Goal: Task Accomplishment & Management: Manage account settings

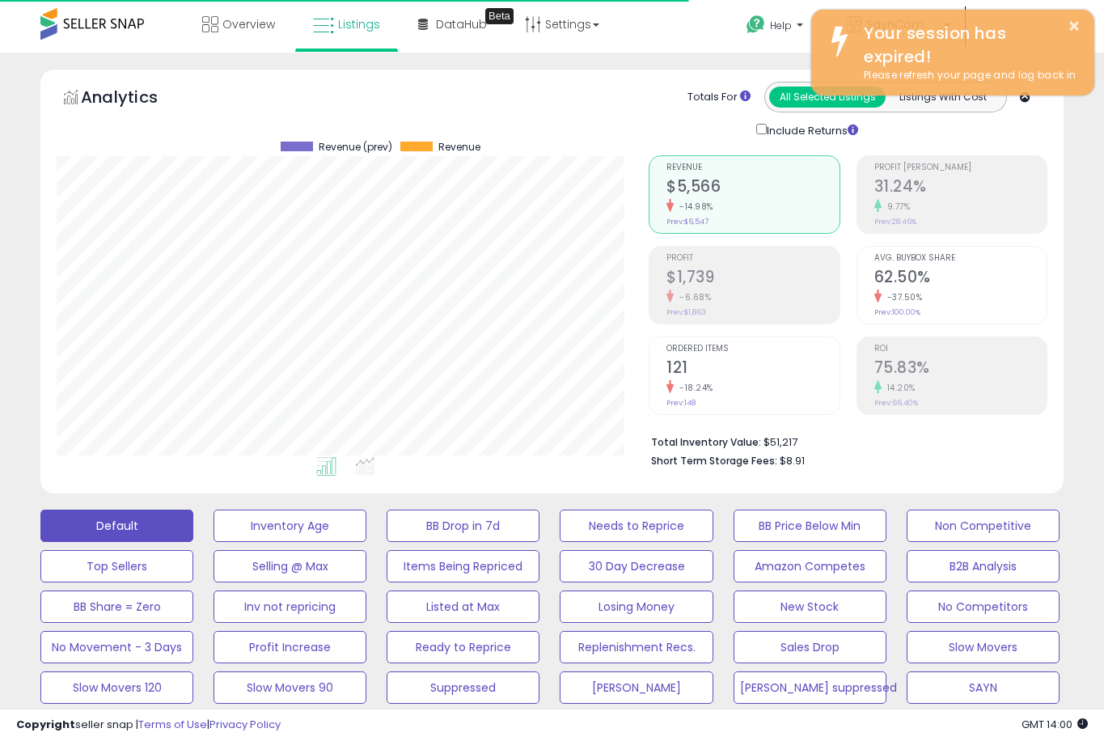
select select "**"
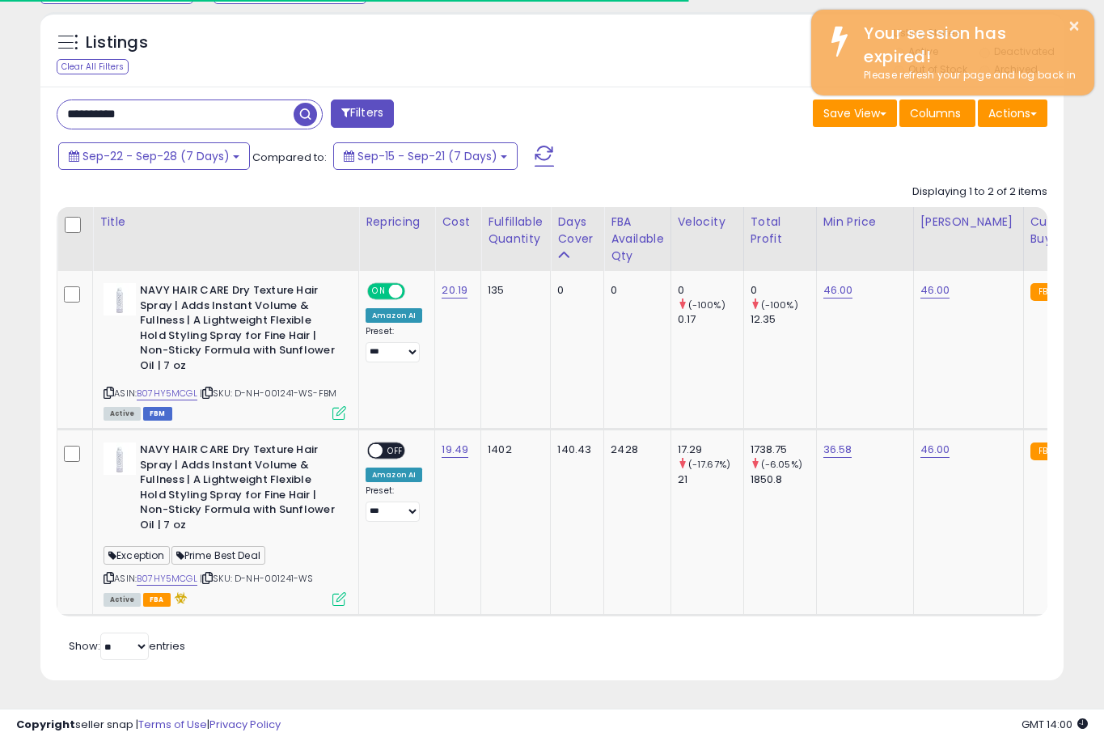
scroll to position [332, 592]
